Goal: Task Accomplishment & Management: Manage account settings

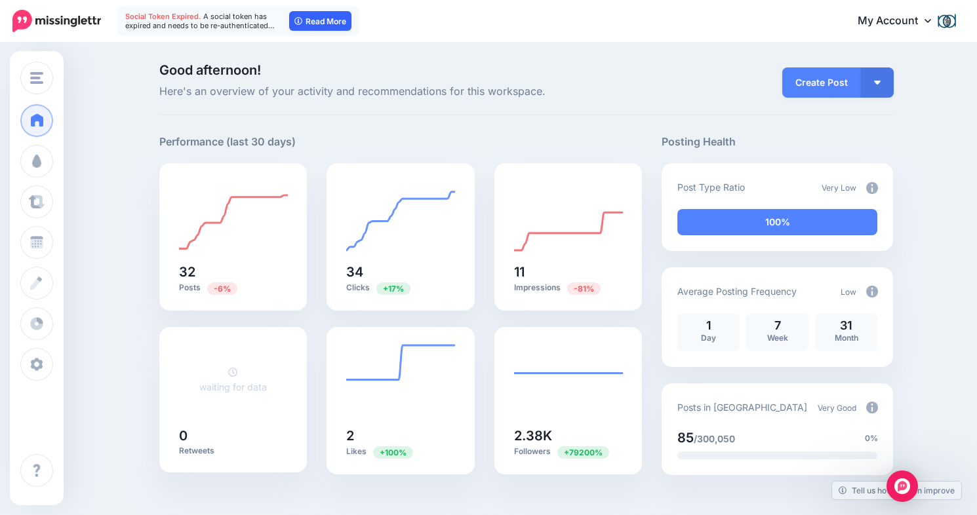
click at [315, 19] on link "Read More" at bounding box center [320, 21] width 62 height 20
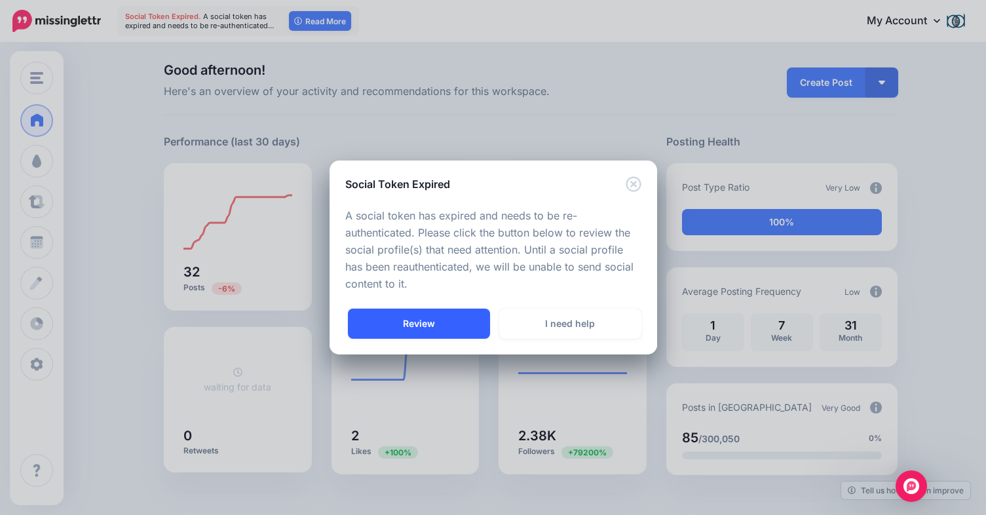
click at [445, 318] on link "Review" at bounding box center [419, 324] width 142 height 30
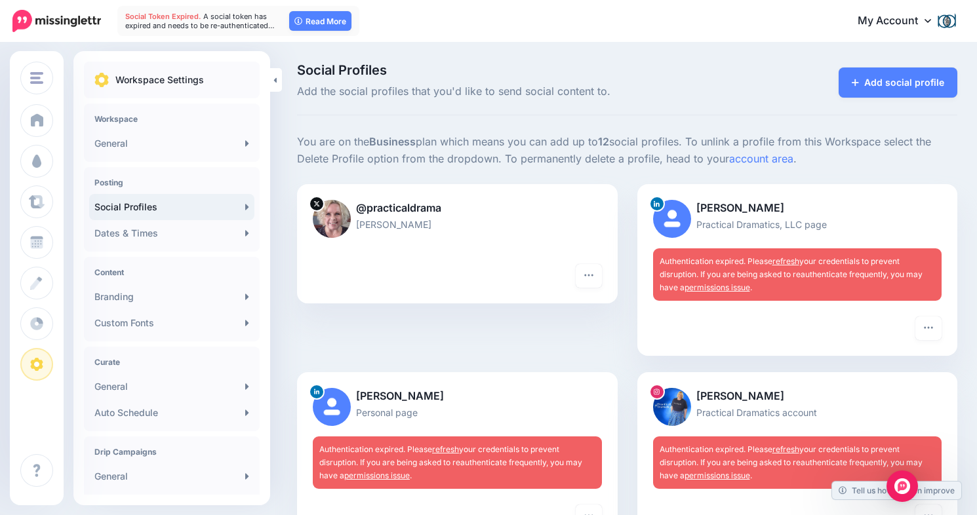
click at [794, 258] on link "refresh" at bounding box center [785, 261] width 27 height 10
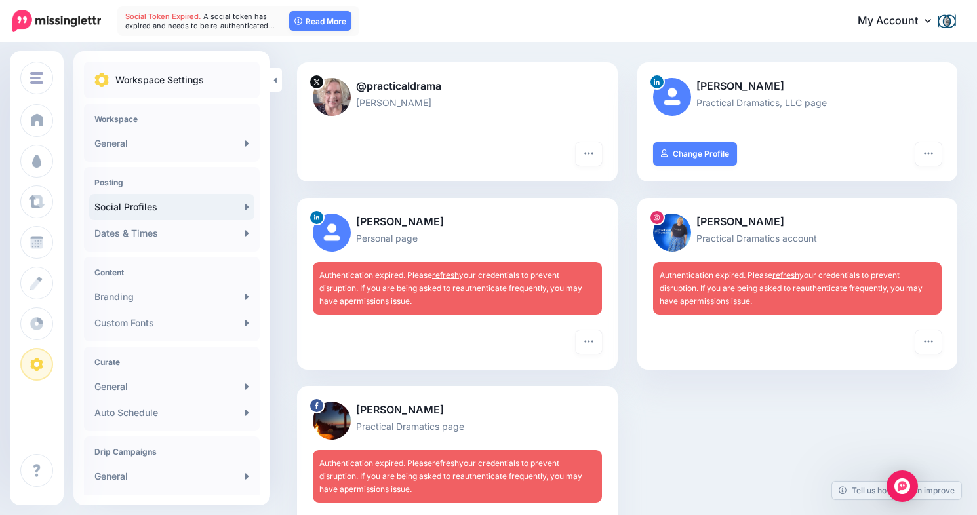
scroll to position [196, 0]
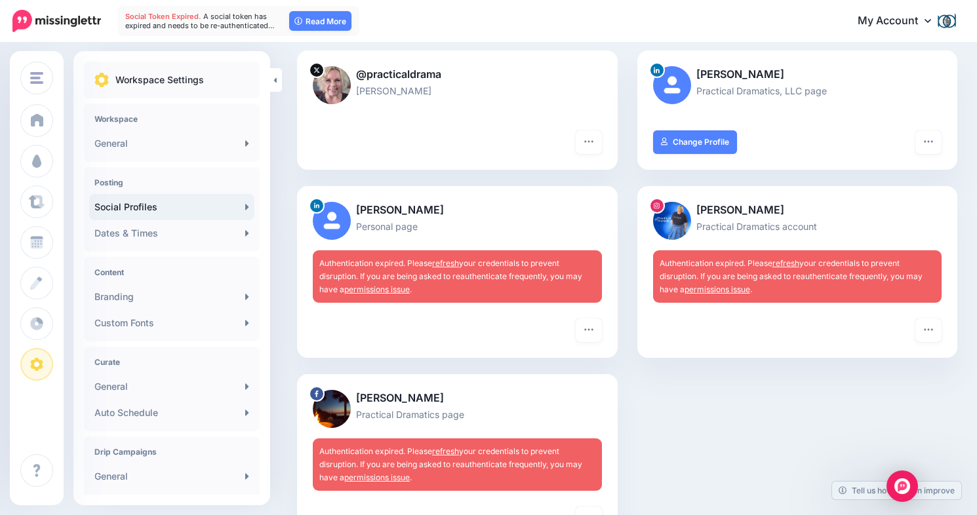
click at [446, 258] on link "refresh" at bounding box center [445, 263] width 27 height 10
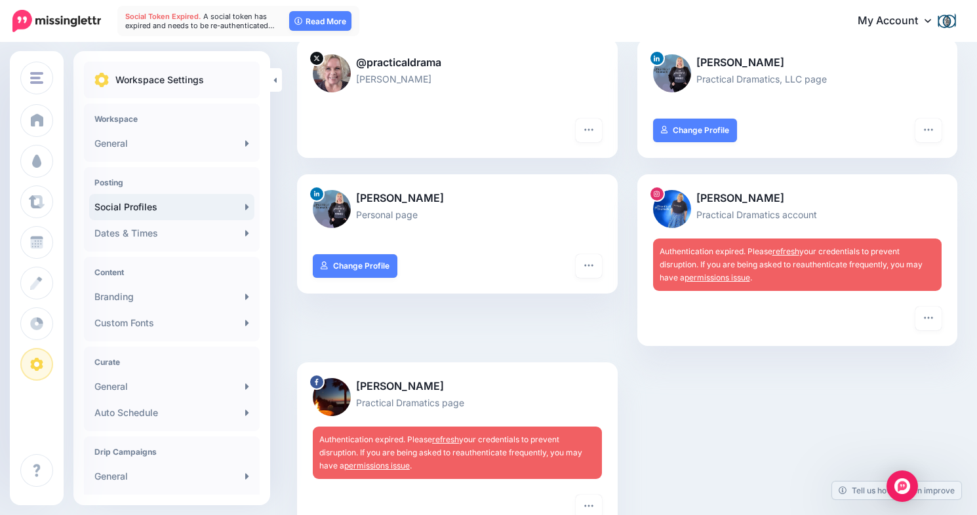
scroll to position [220, 0]
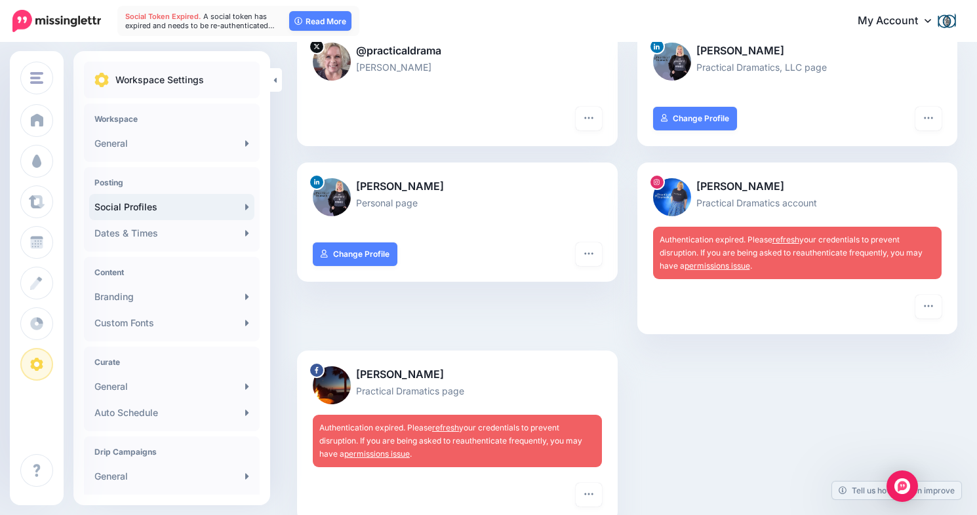
click at [793, 236] on link "refresh" at bounding box center [785, 240] width 27 height 10
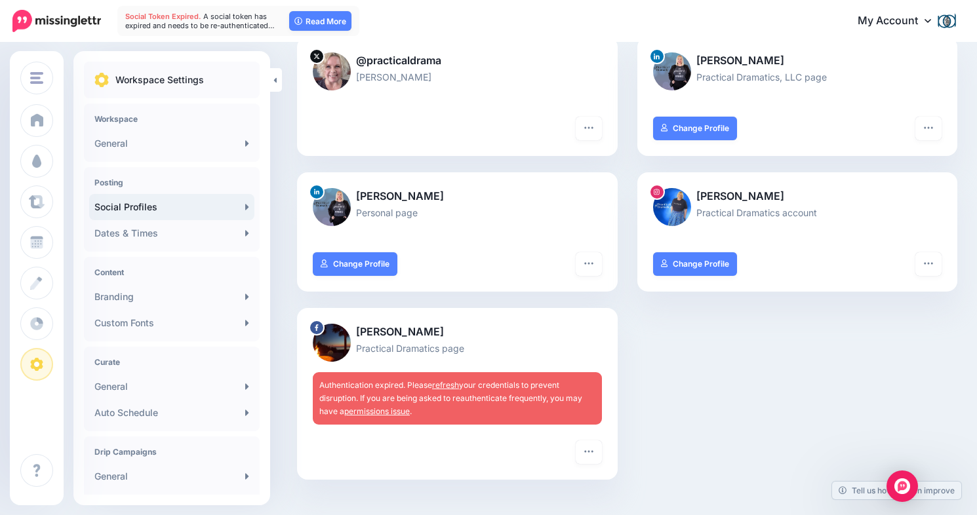
scroll to position [253, 0]
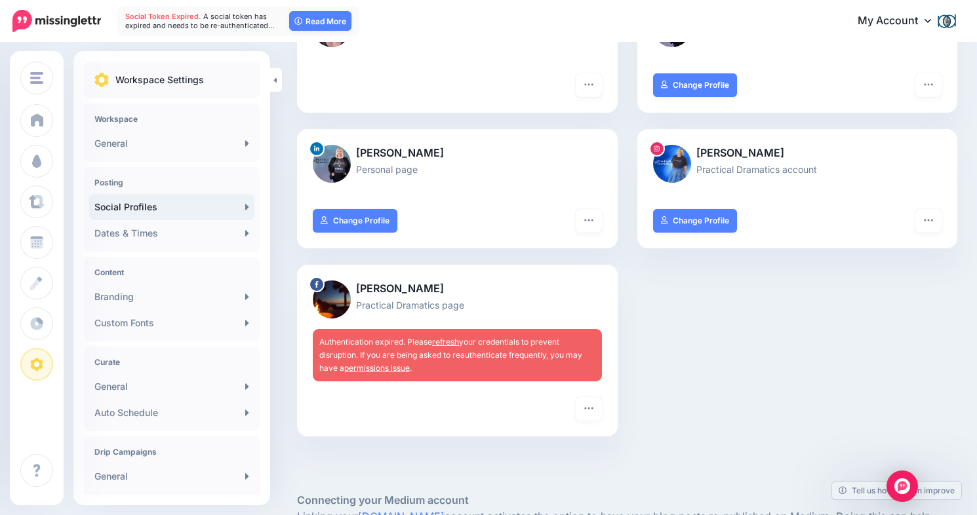
click at [450, 337] on link "refresh" at bounding box center [445, 342] width 27 height 10
